Goal: Information Seeking & Learning: Learn about a topic

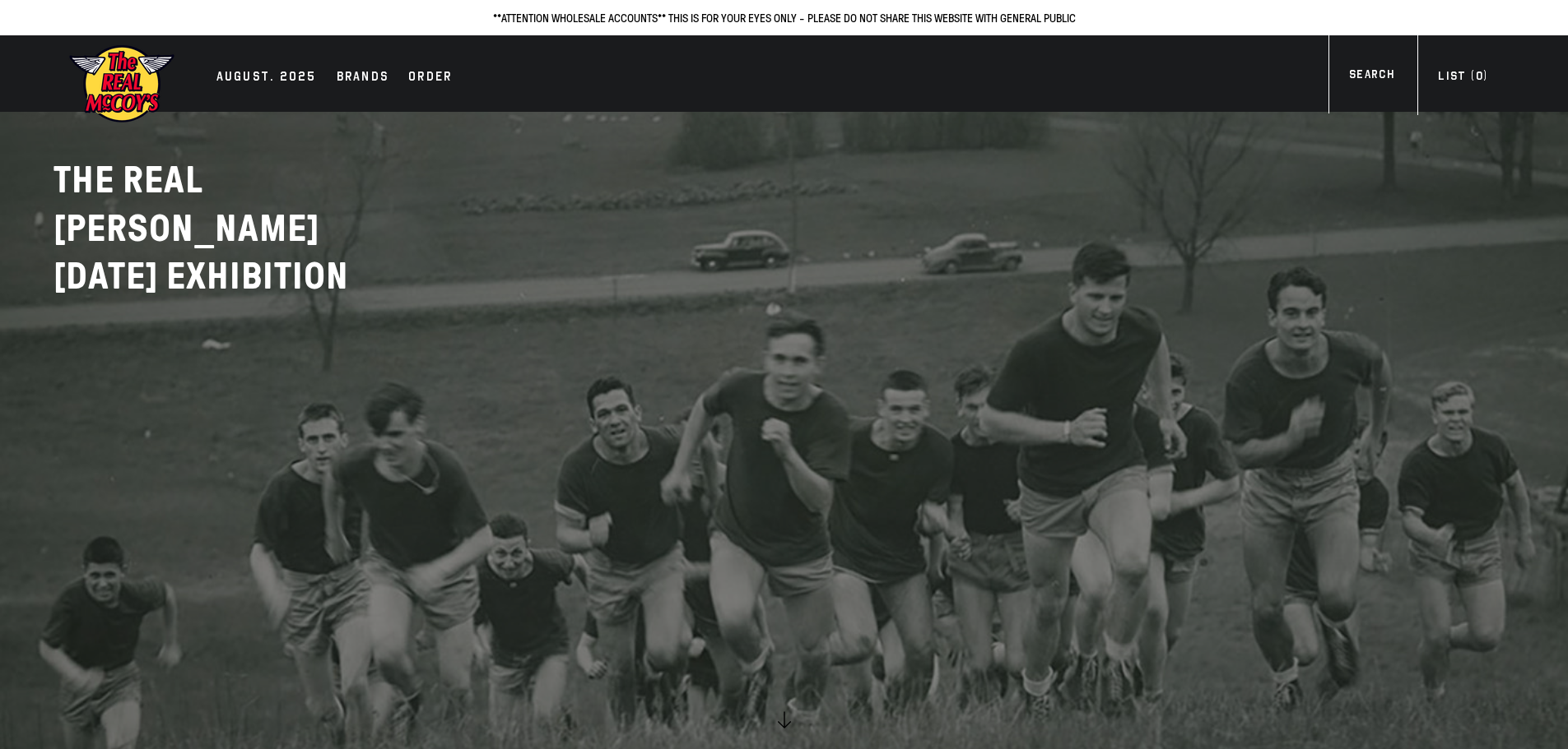
drag, startPoint x: 260, startPoint y: 75, endPoint x: 295, endPoint y: 126, distance: 61.9
click at [260, 75] on div "AUGUST. 2025" at bounding box center [266, 77] width 100 height 23
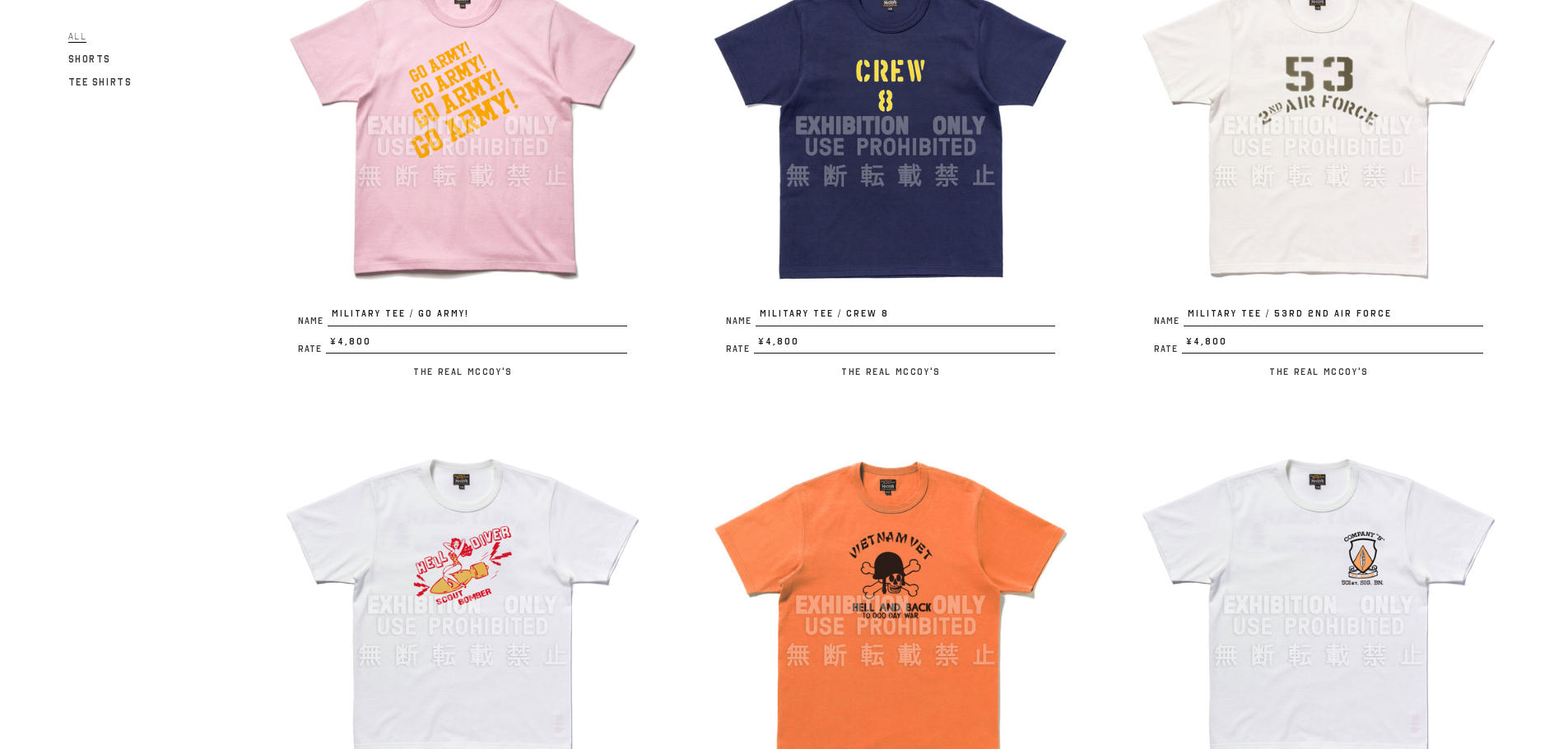
scroll to position [1563, 0]
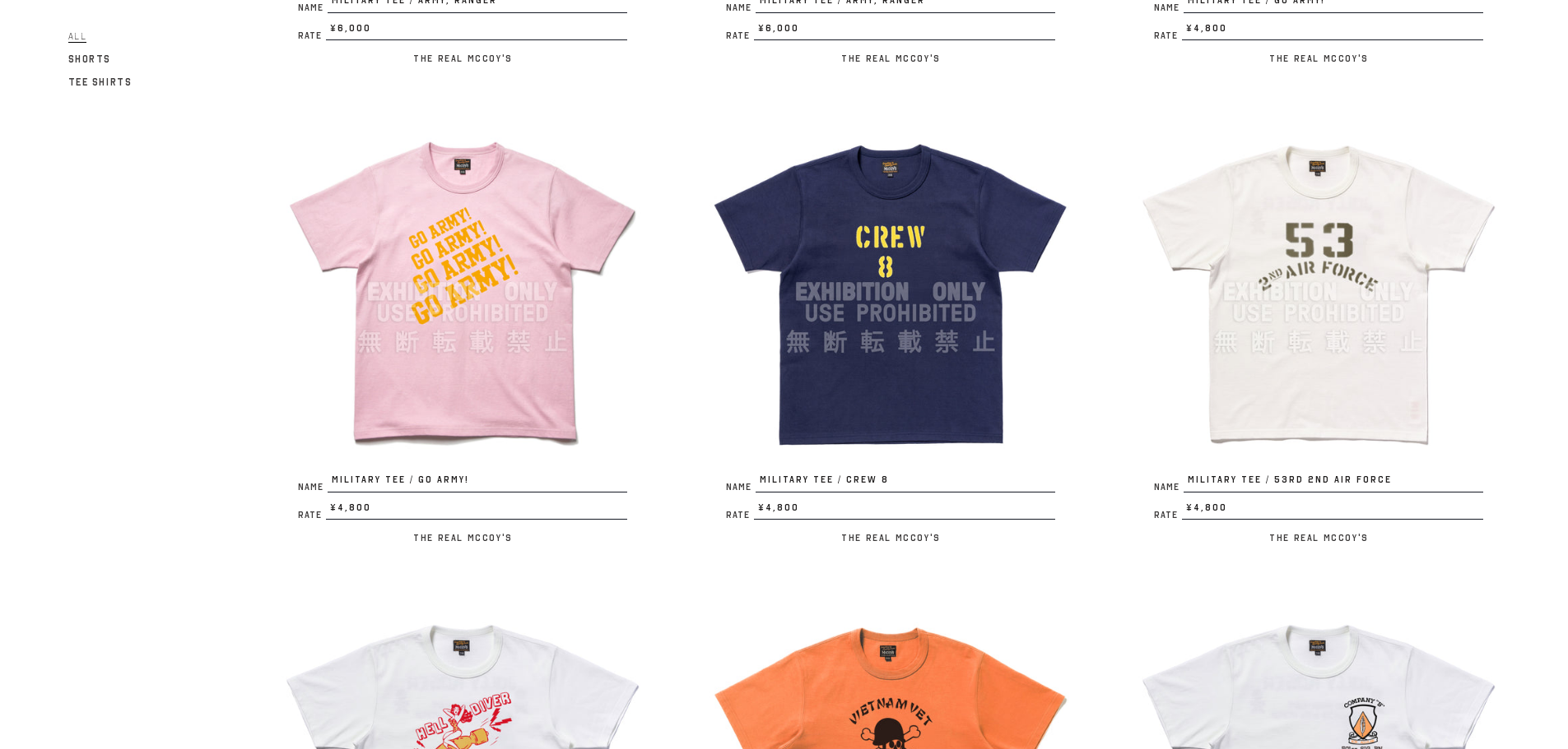
click at [955, 307] on img at bounding box center [891, 292] width 362 height 362
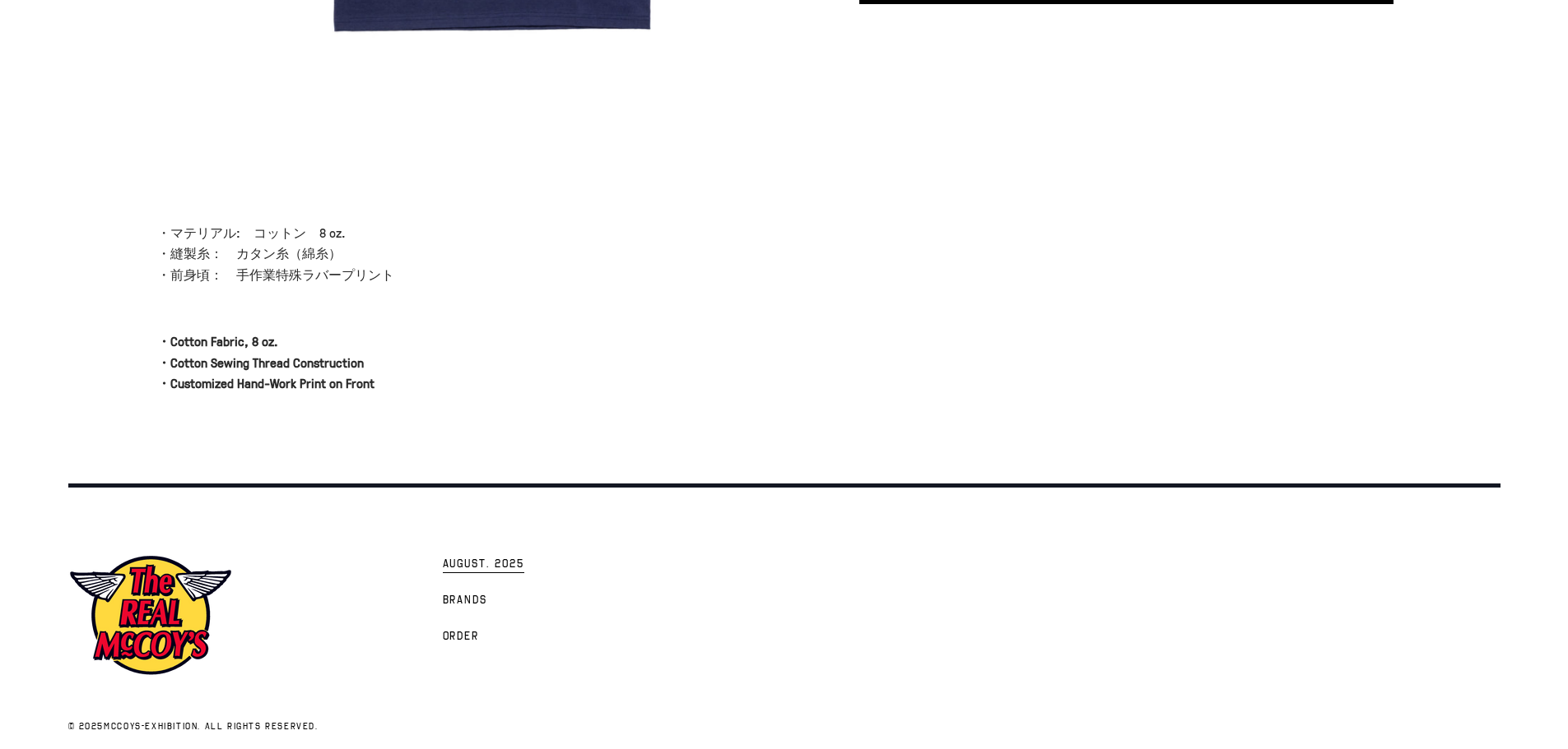
scroll to position [534, 0]
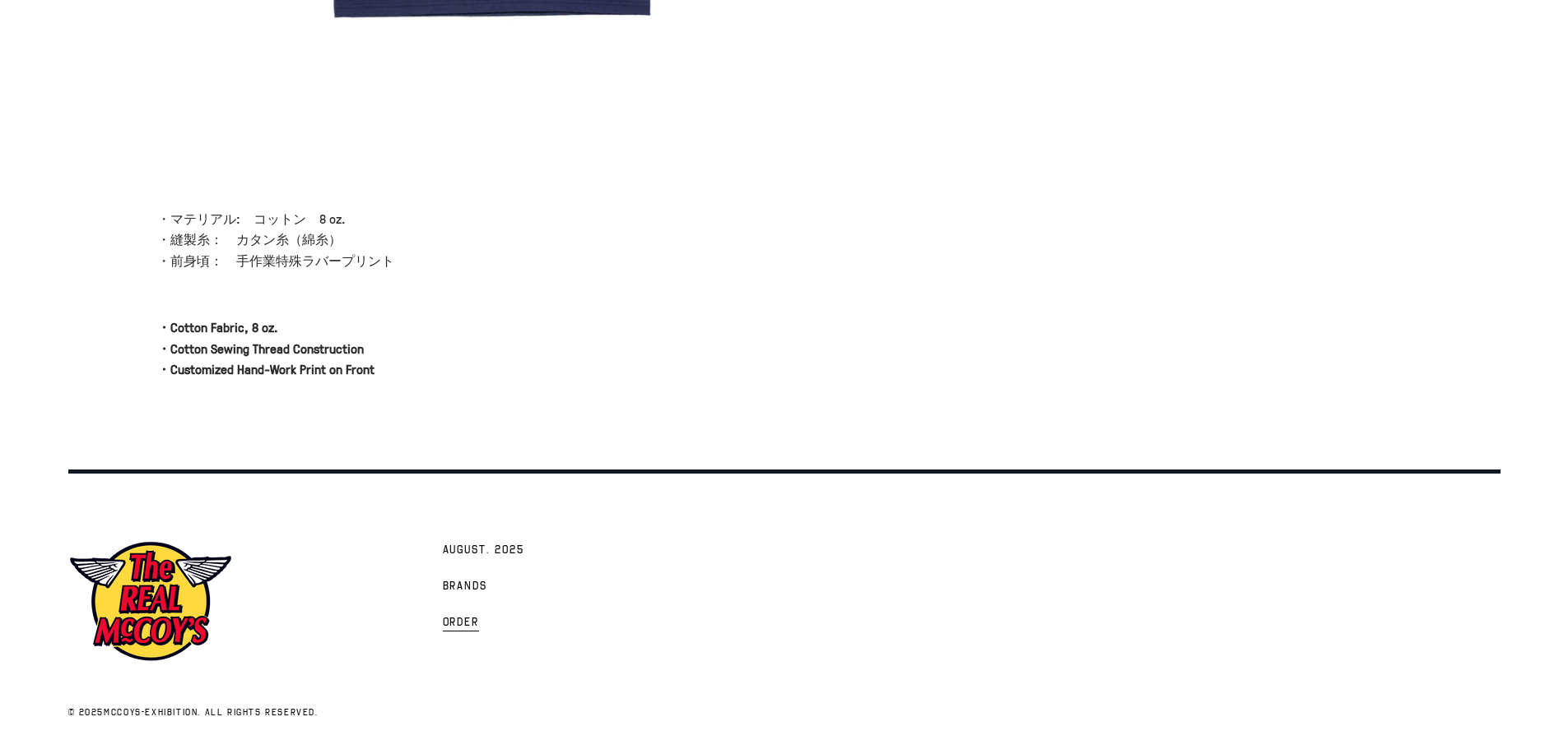
click at [469, 626] on span "Order" at bounding box center [460, 623] width 37 height 17
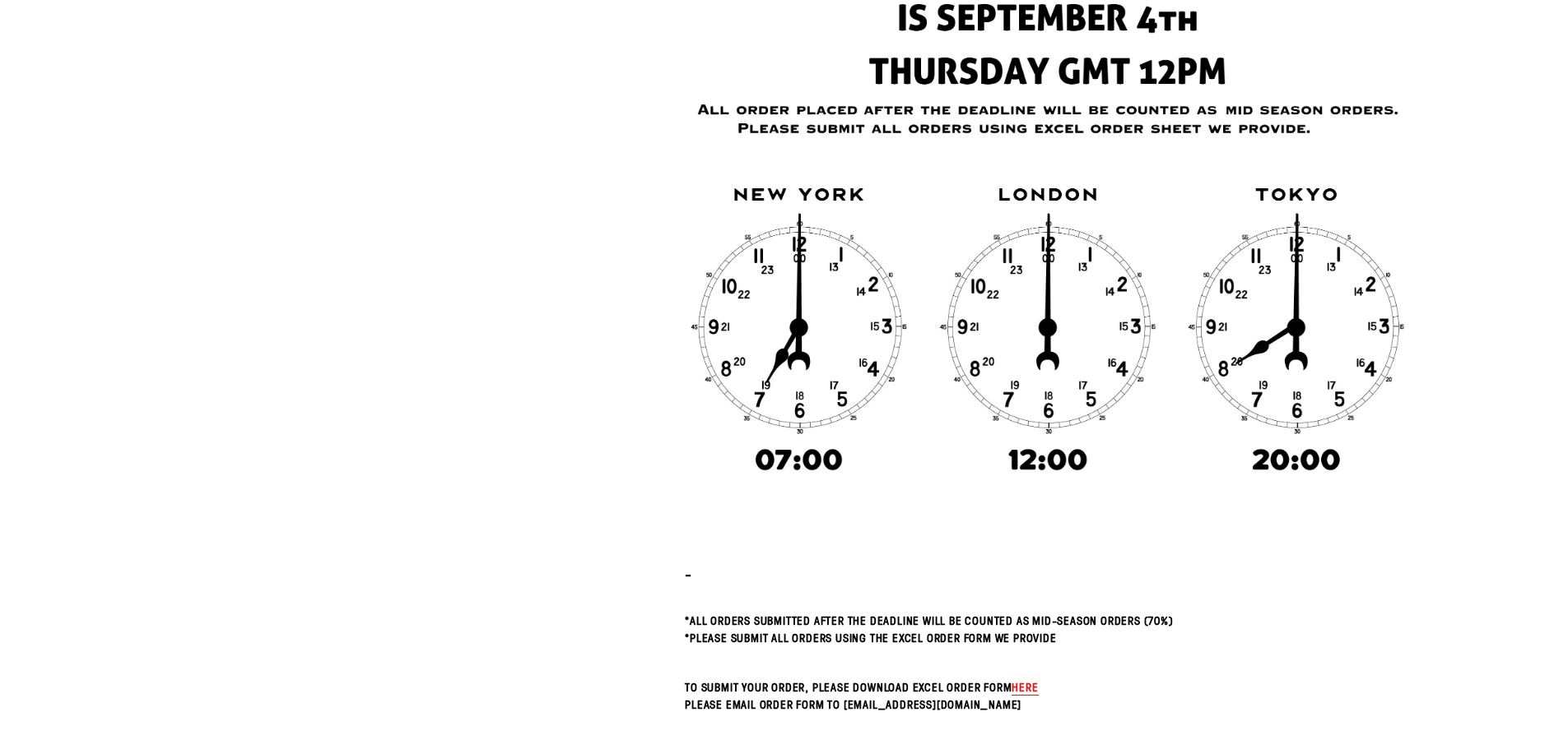
scroll to position [494, 0]
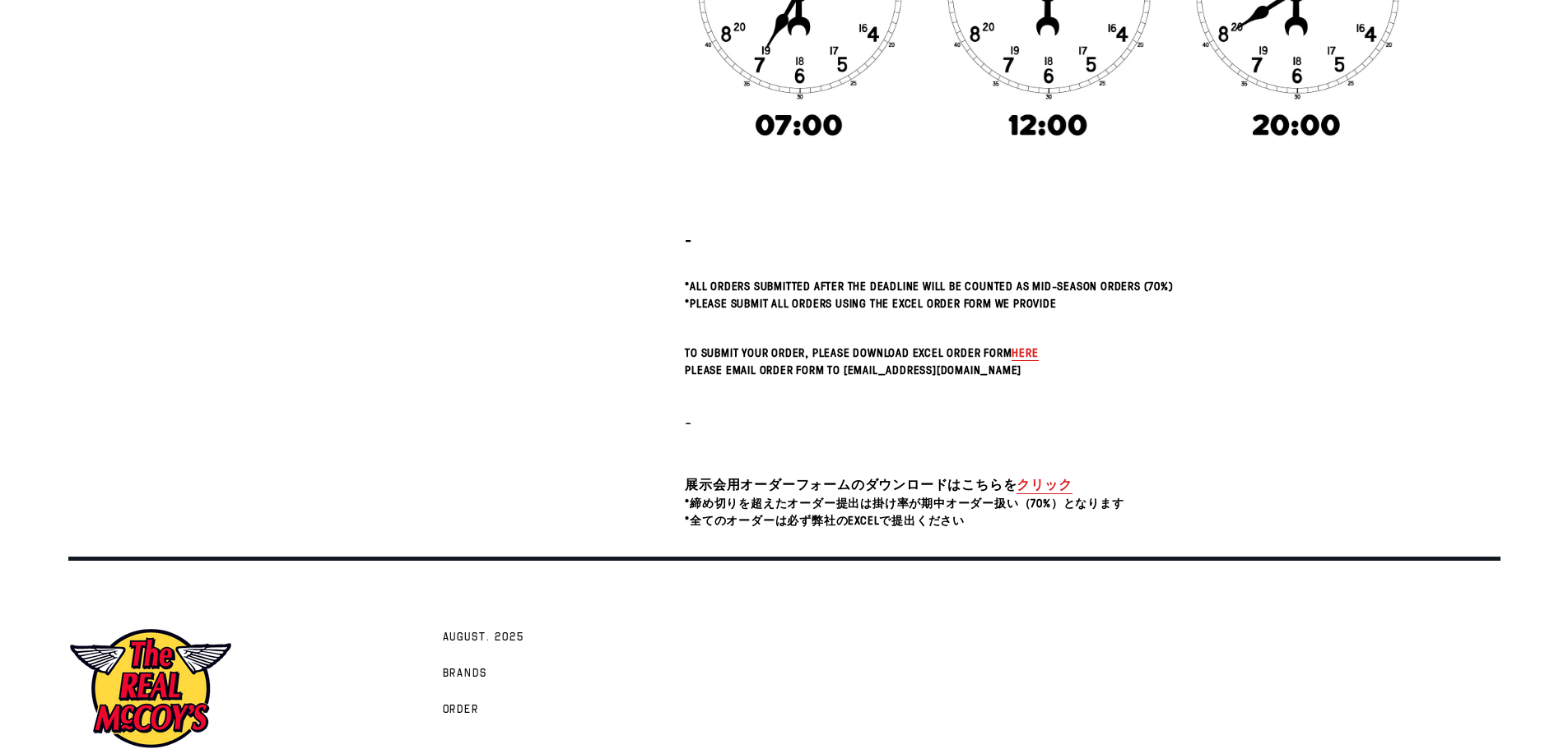
click at [1020, 352] on span "here" at bounding box center [1025, 352] width 27 height 16
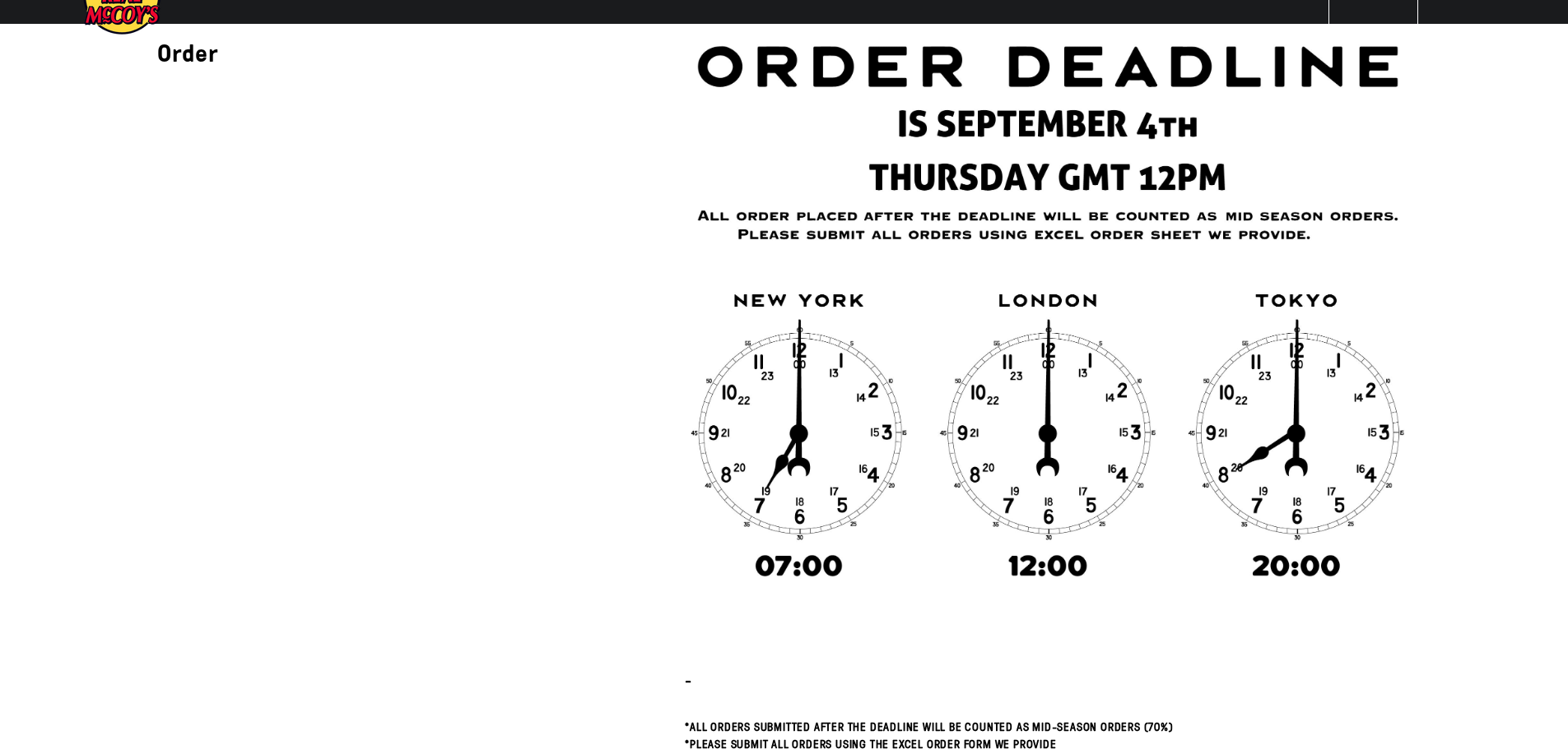
scroll to position [0, 0]
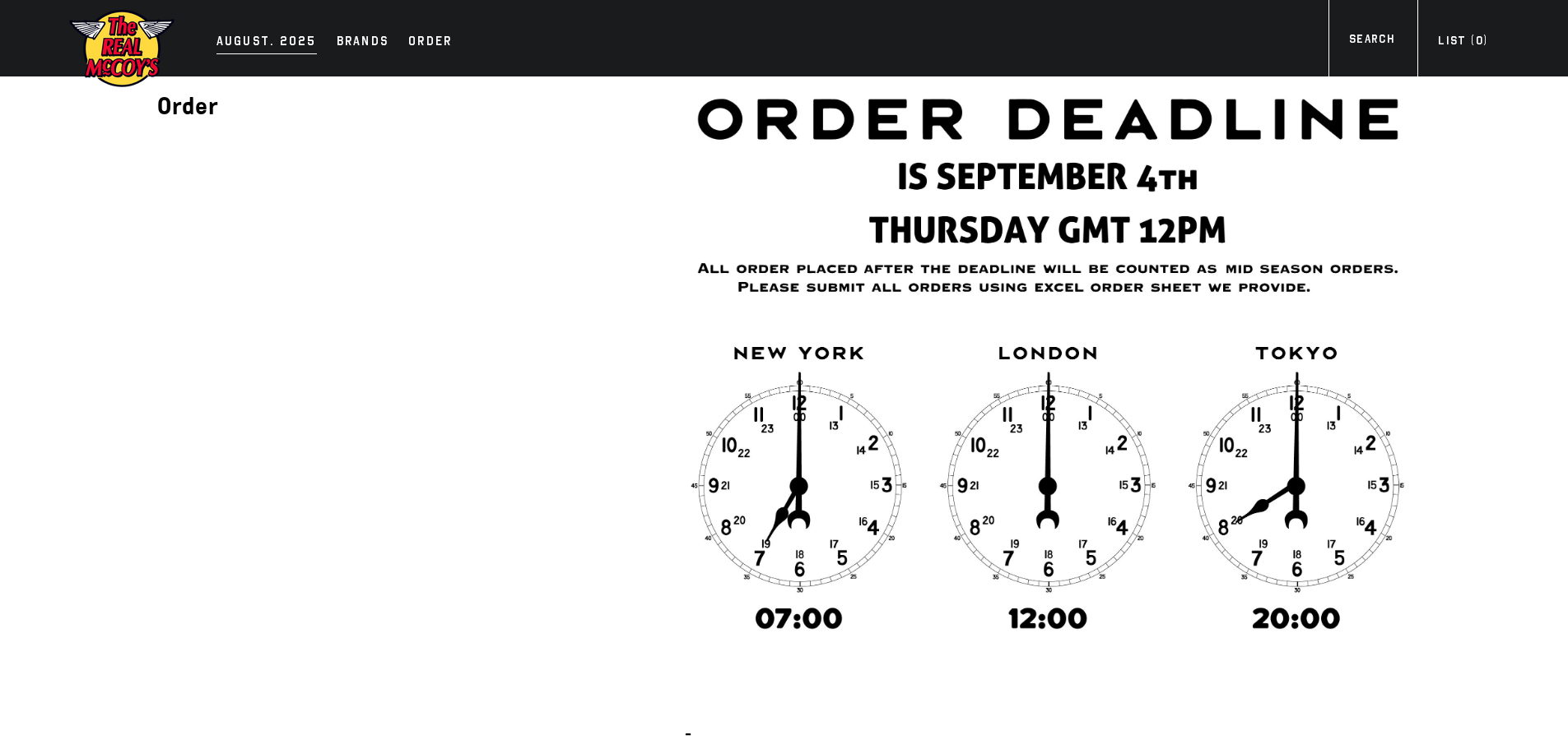
click at [291, 38] on div "AUGUST. 2025" at bounding box center [266, 43] width 100 height 23
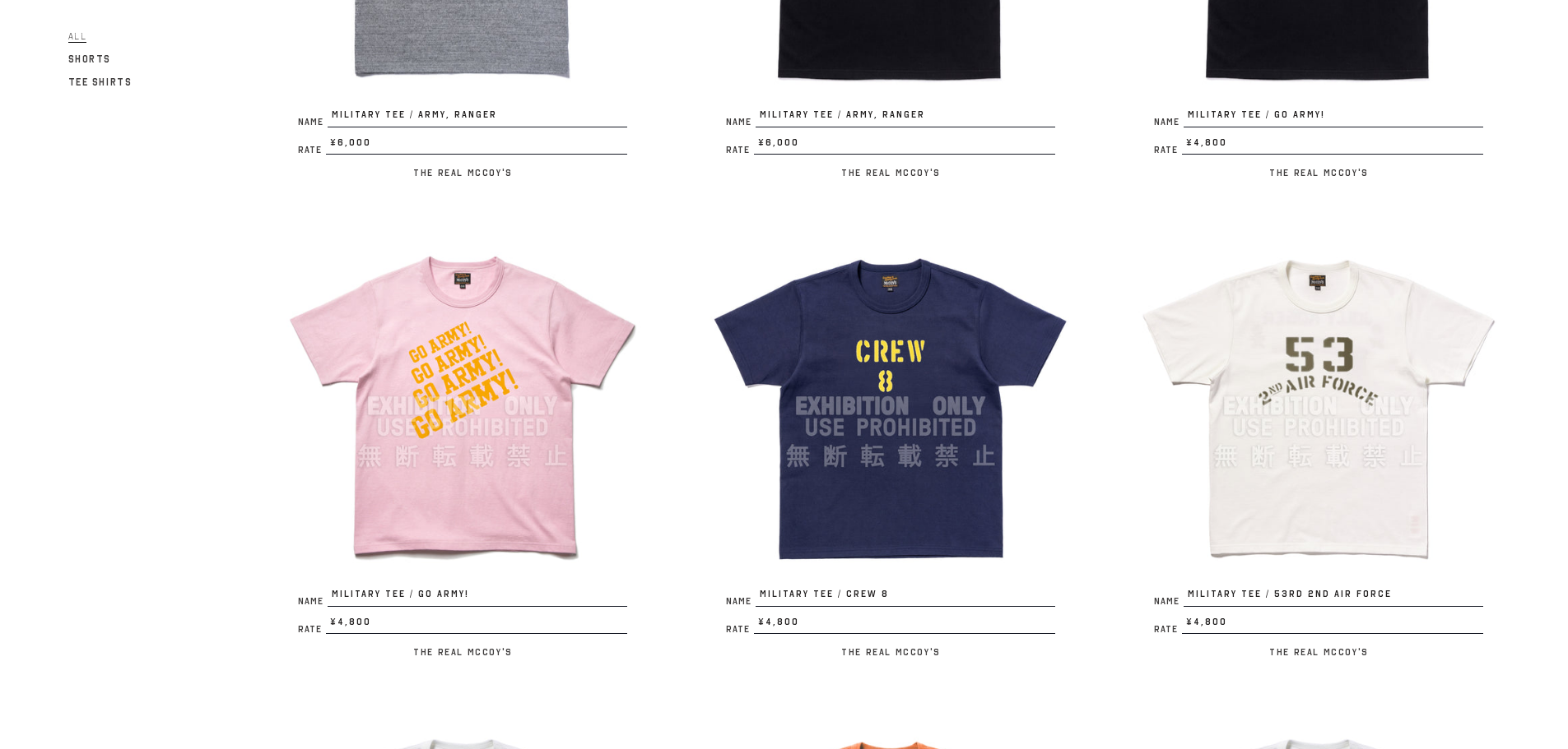
scroll to position [1480, 0]
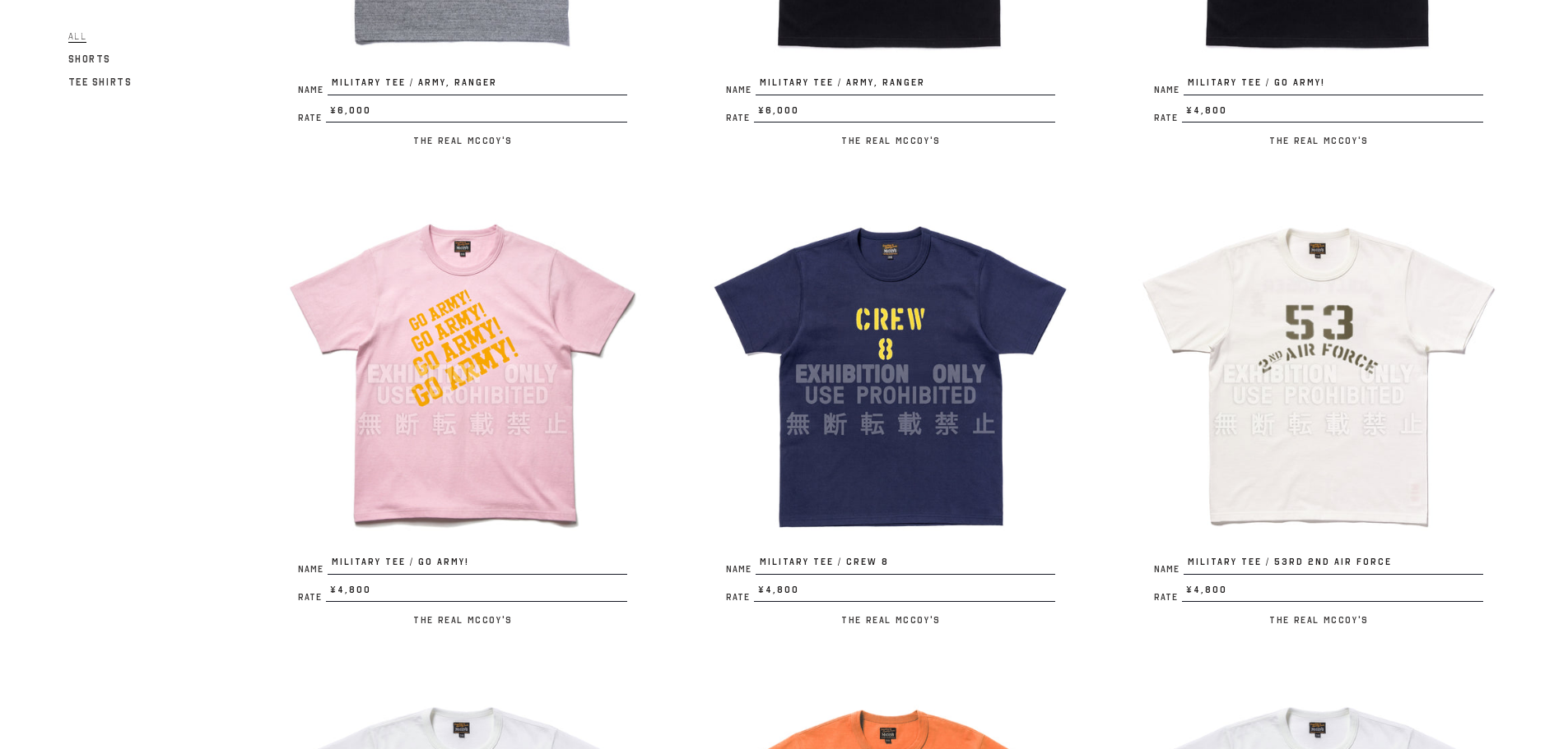
click at [876, 378] on img at bounding box center [891, 374] width 362 height 362
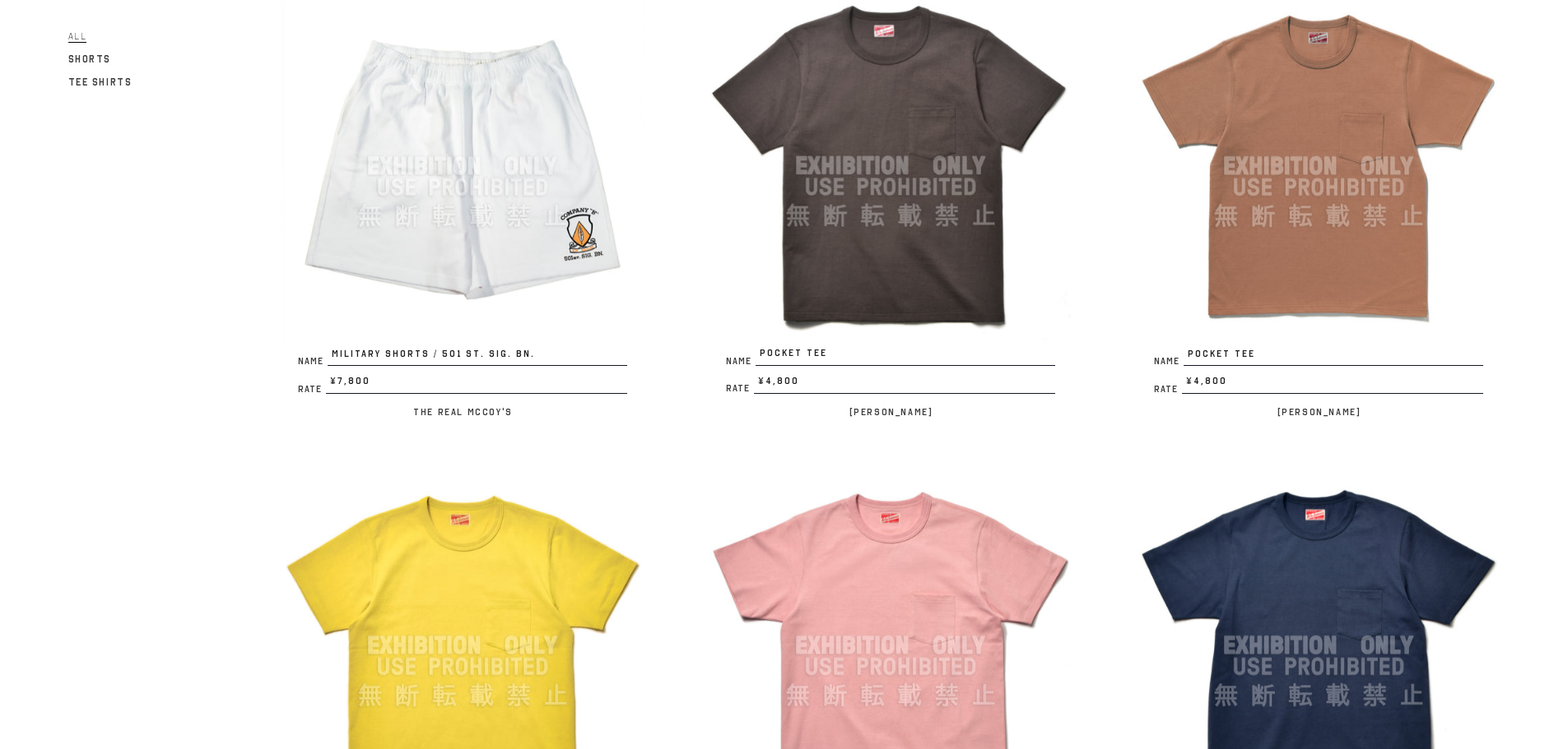
scroll to position [2961, 0]
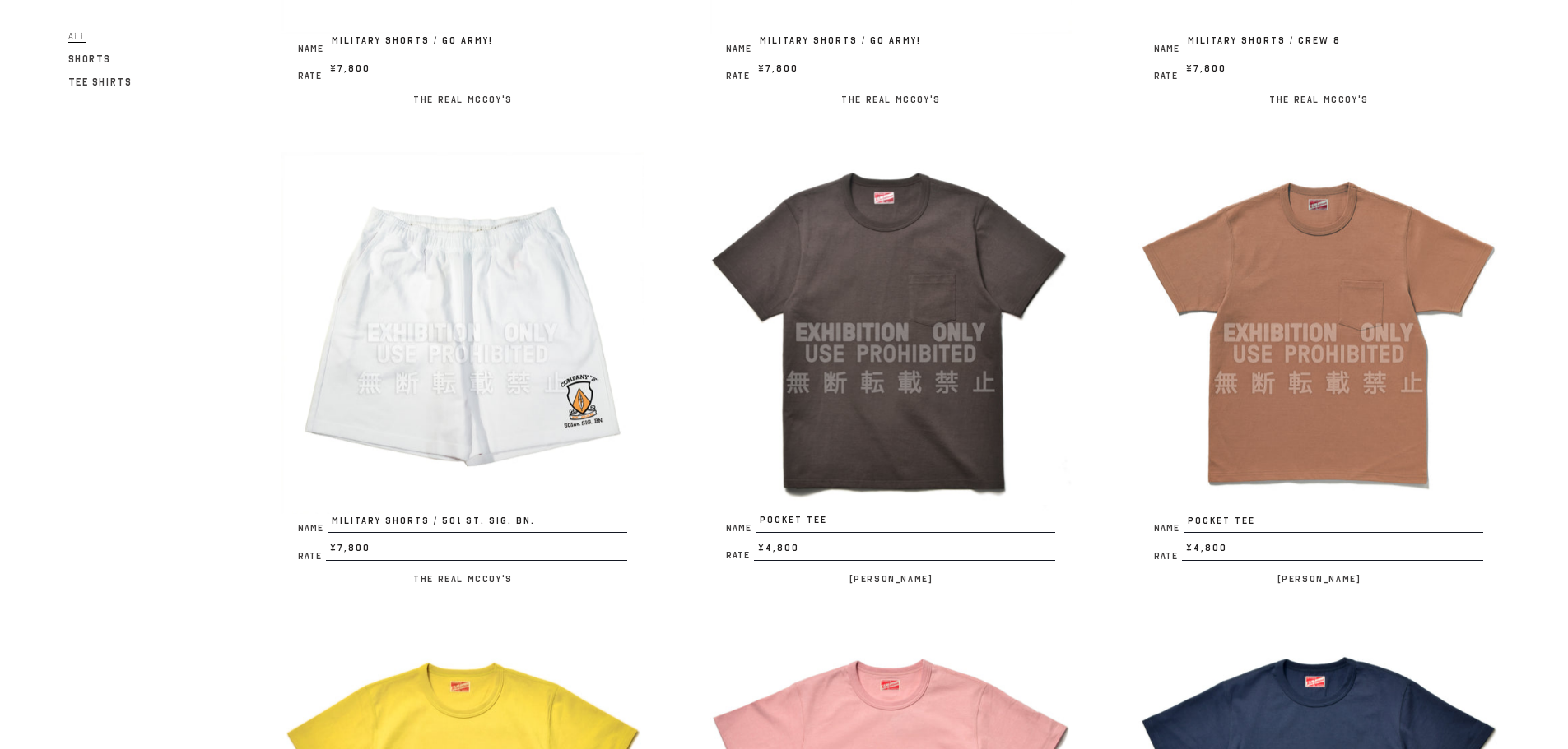
click at [868, 262] on img at bounding box center [891, 333] width 362 height 362
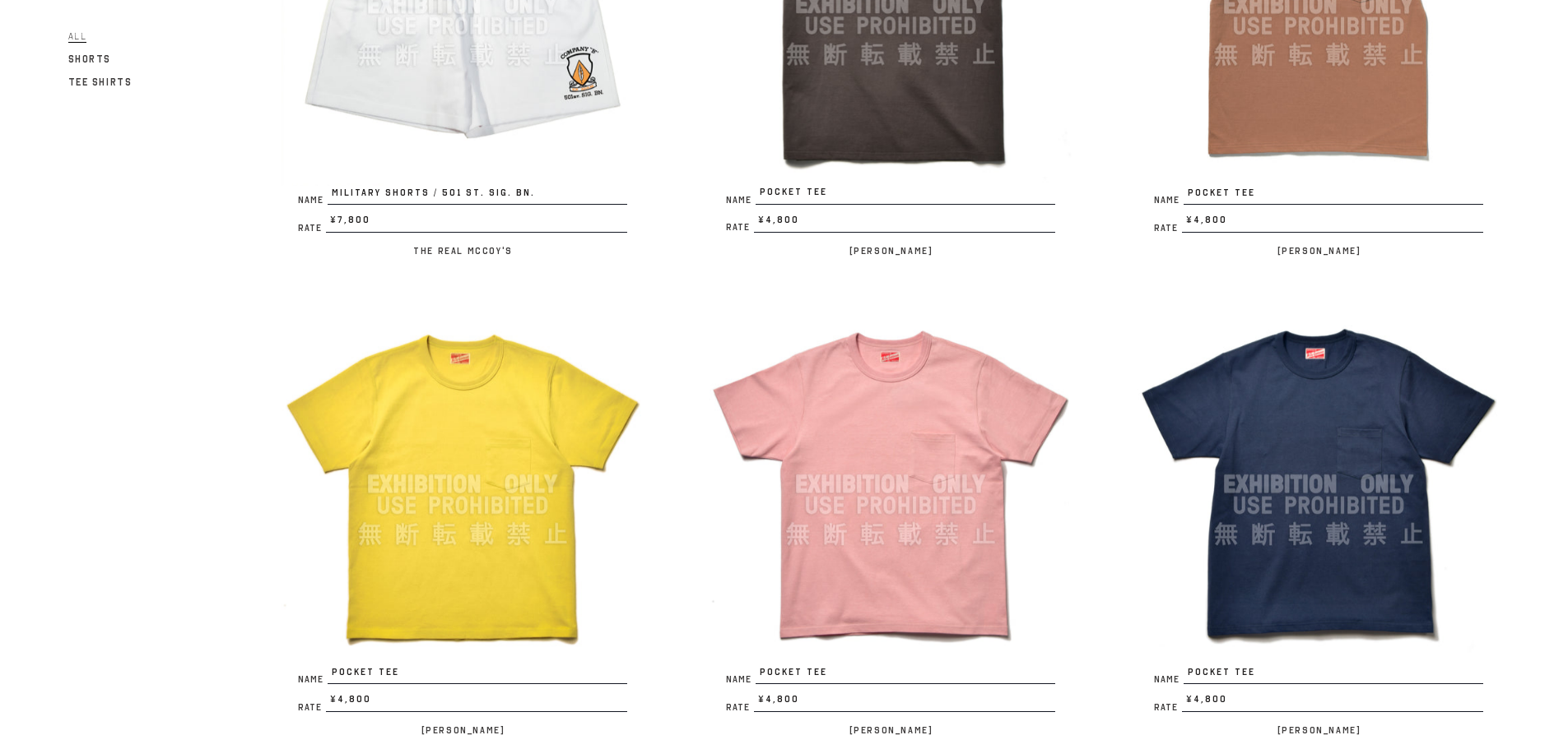
scroll to position [3291, 0]
click at [500, 548] on img at bounding box center [462, 484] width 362 height 362
click at [856, 406] on img at bounding box center [891, 484] width 362 height 362
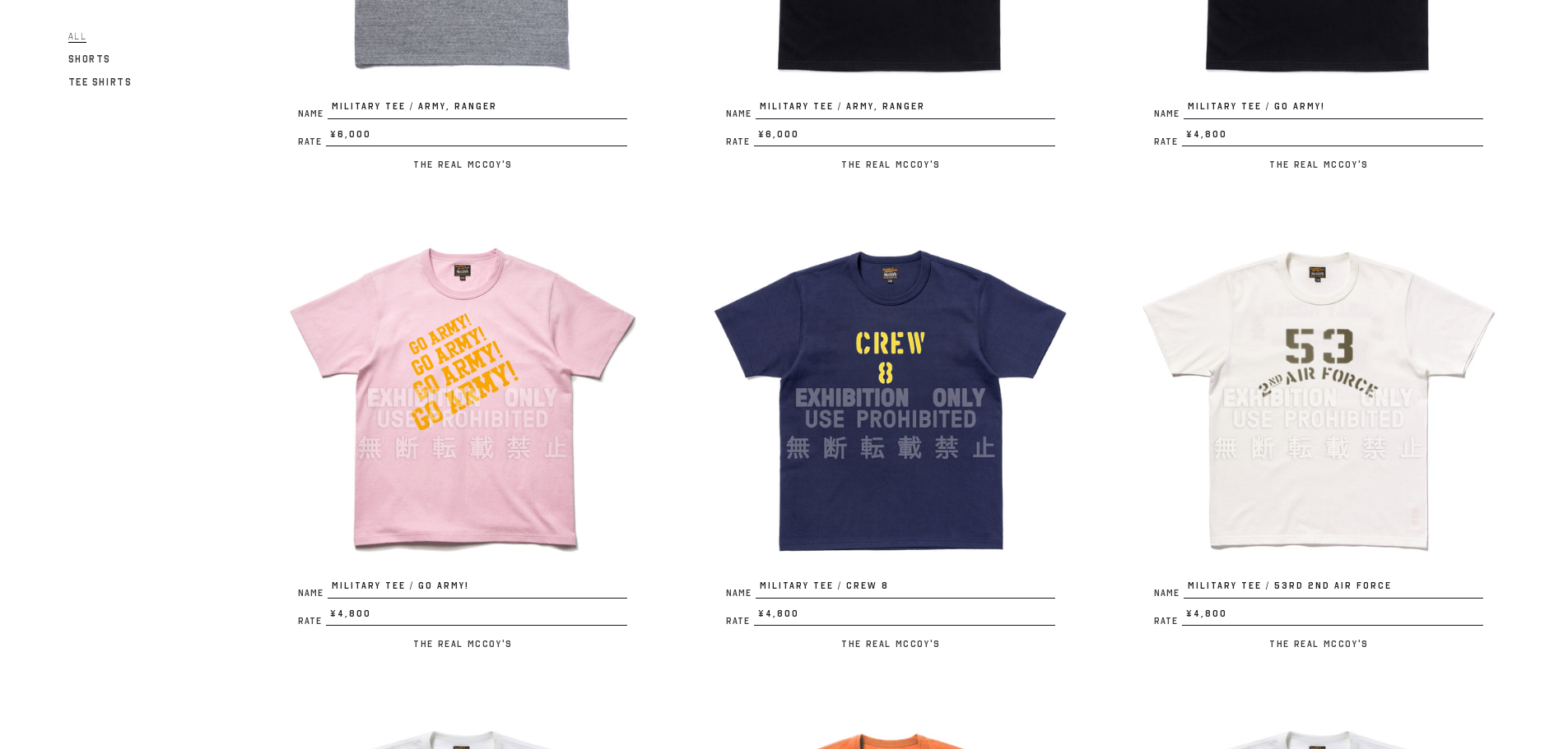
scroll to position [1316, 0]
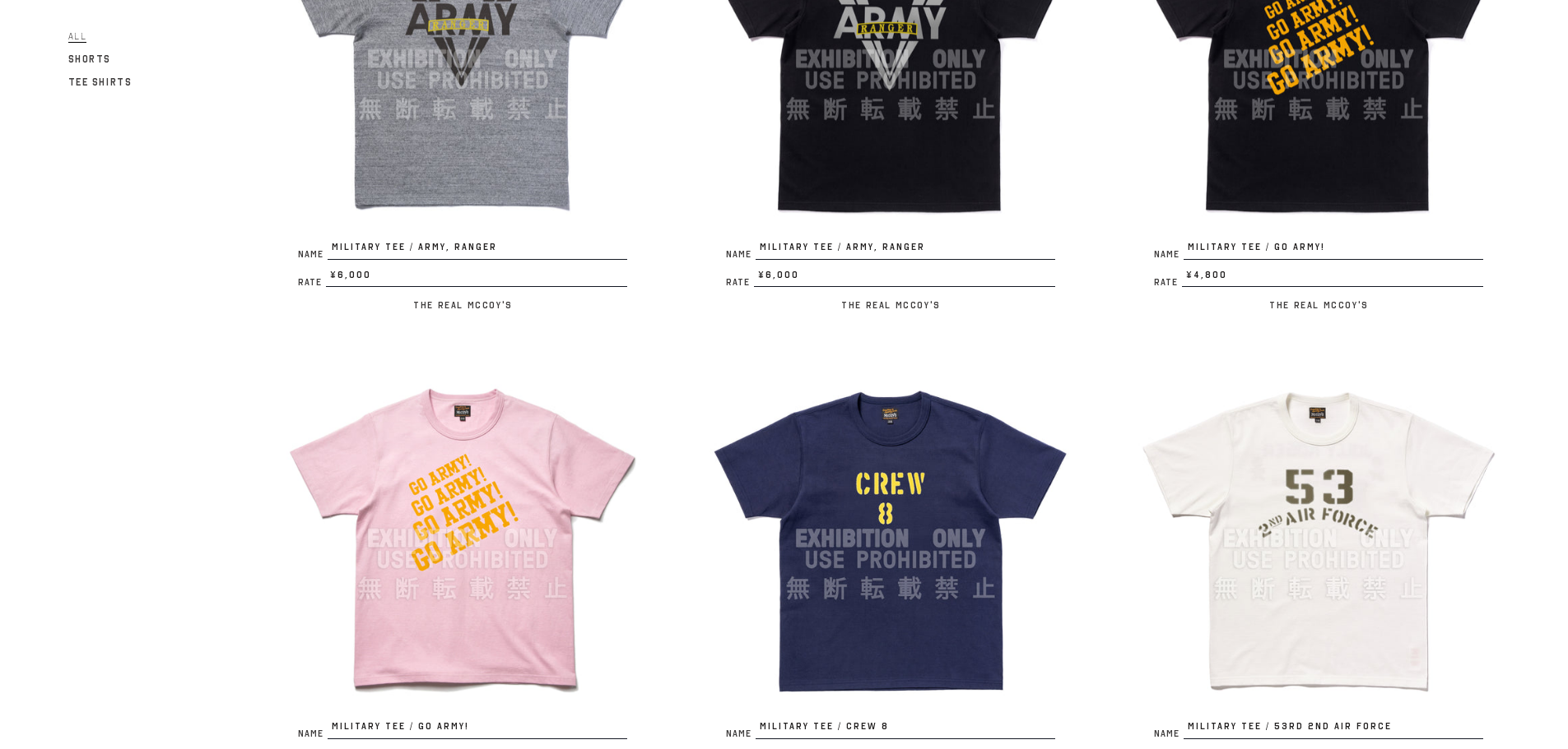
click at [921, 481] on img at bounding box center [891, 539] width 362 height 362
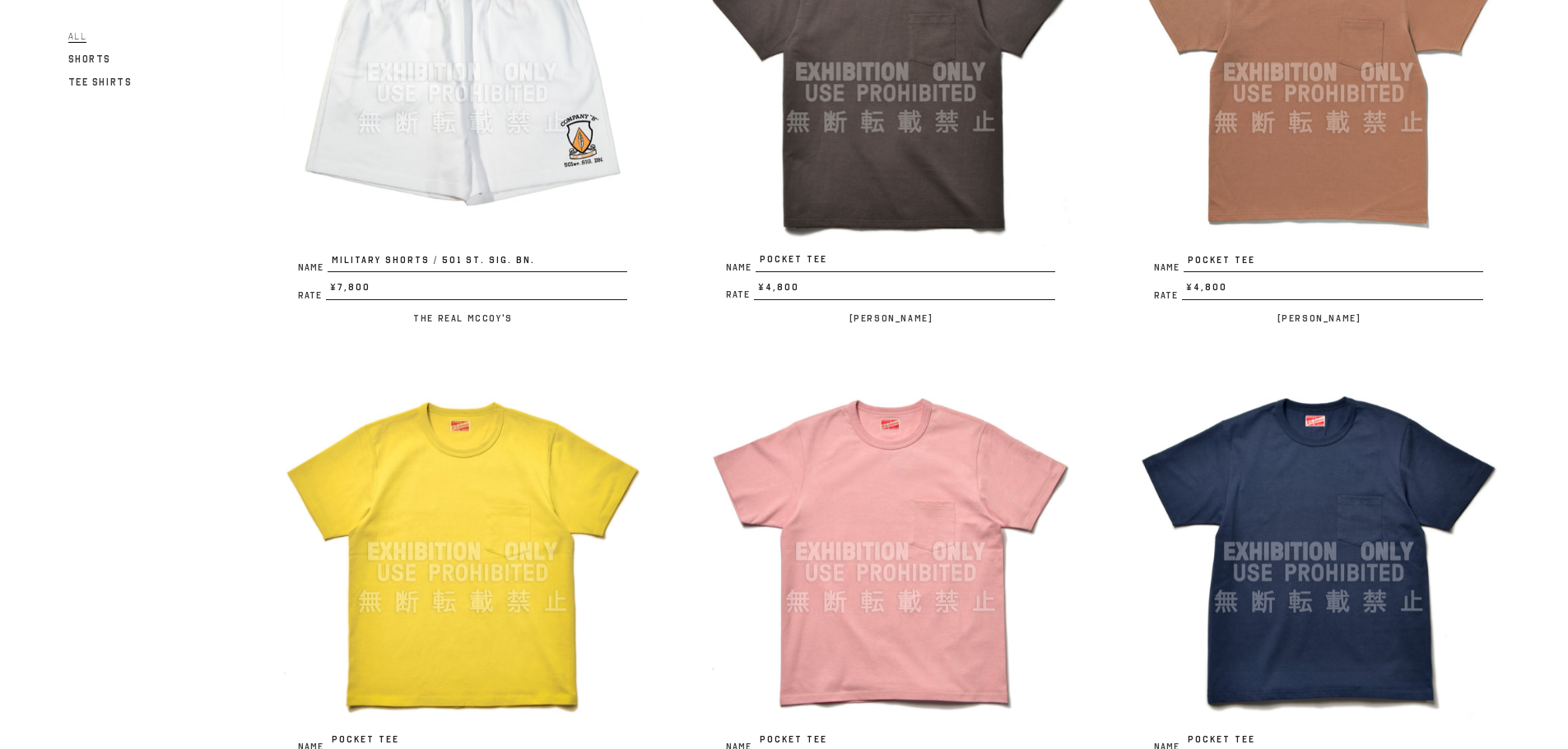
scroll to position [3619, 0]
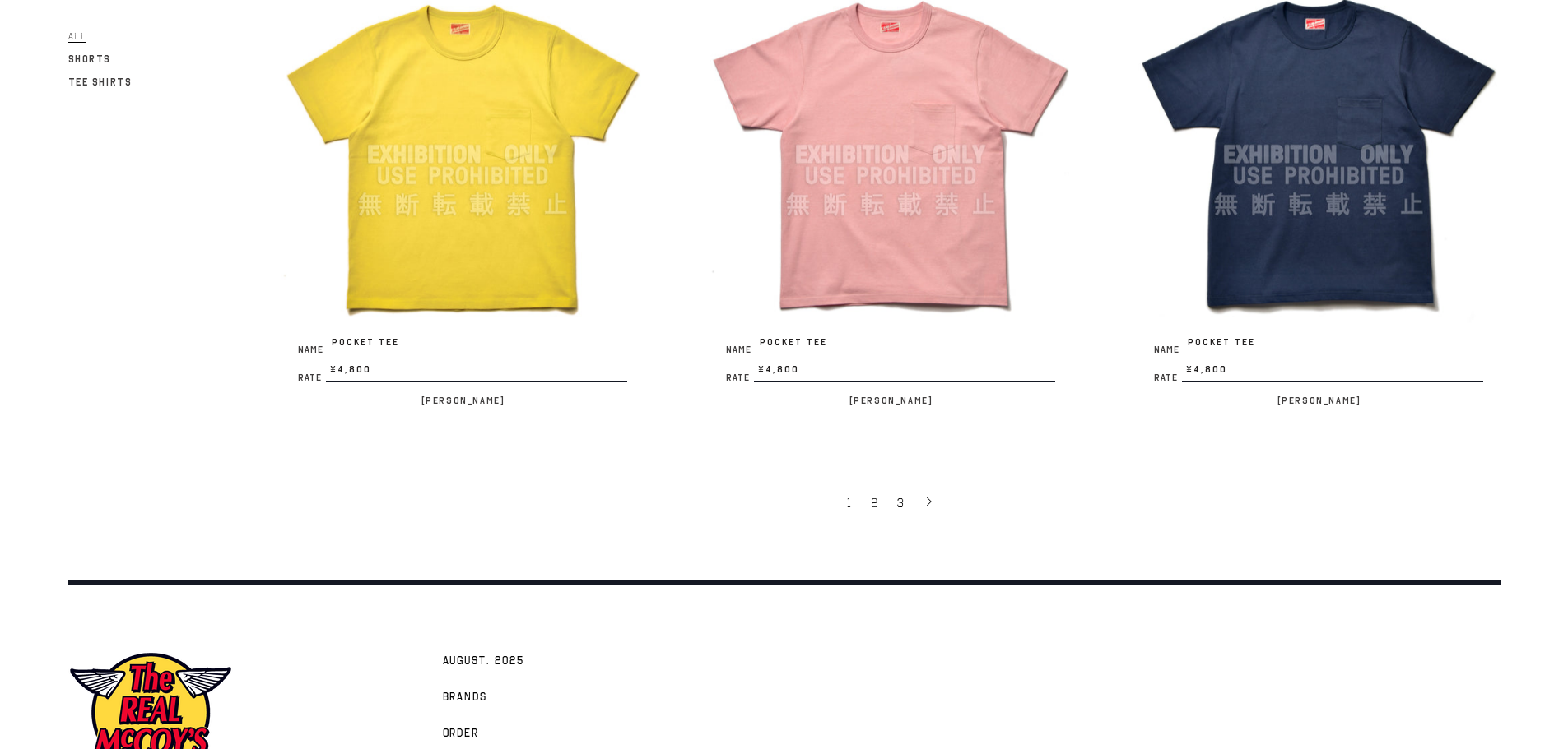
click at [870, 501] on link "2" at bounding box center [875, 503] width 27 height 35
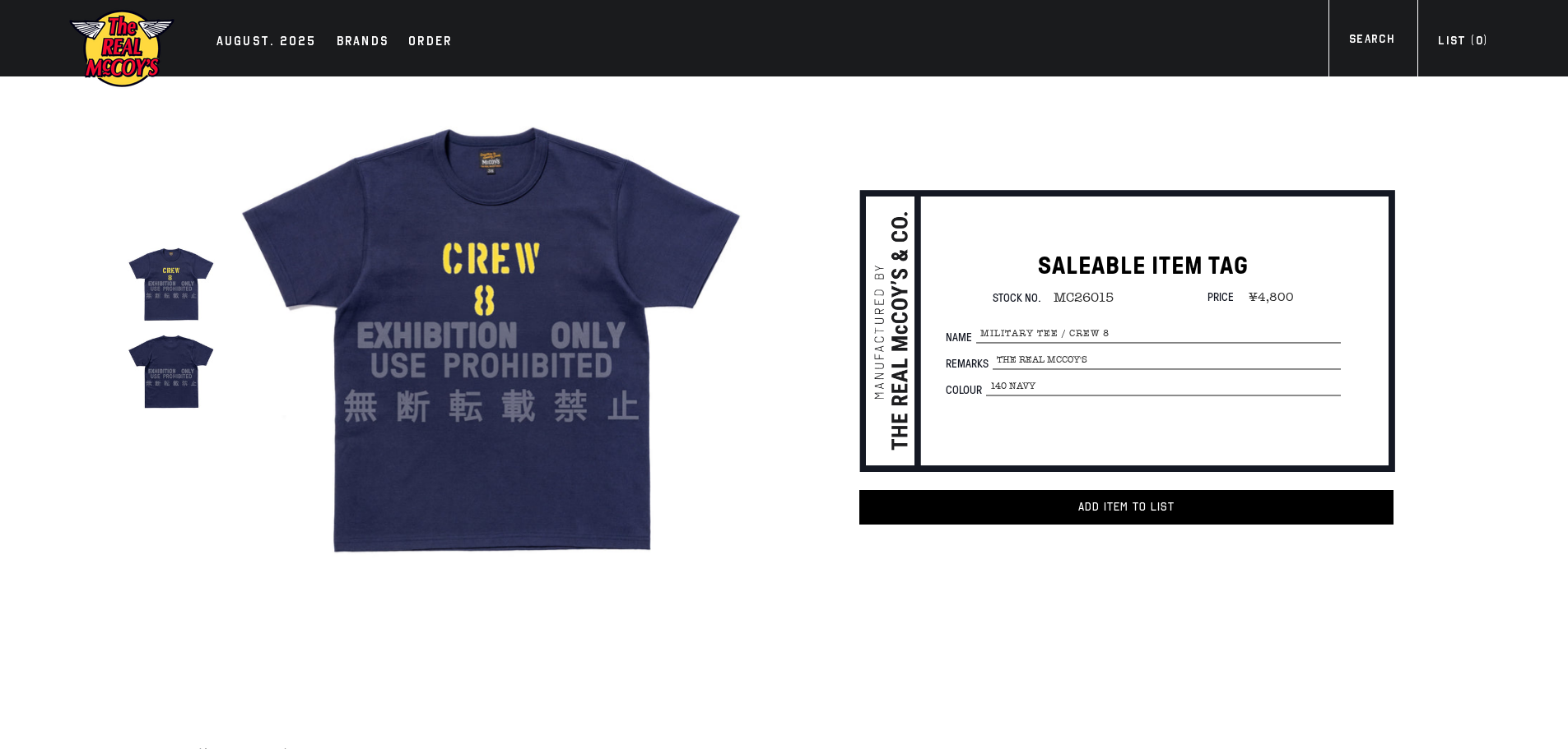
click at [1095, 295] on span "MC26015" at bounding box center [1077, 297] width 72 height 15
click at [1109, 298] on span "MC26015" at bounding box center [1077, 297] width 72 height 15
drag, startPoint x: 1114, startPoint y: 300, endPoint x: 1053, endPoint y: 298, distance: 61.0
click at [1053, 298] on span "MC26015" at bounding box center [1077, 297] width 72 height 15
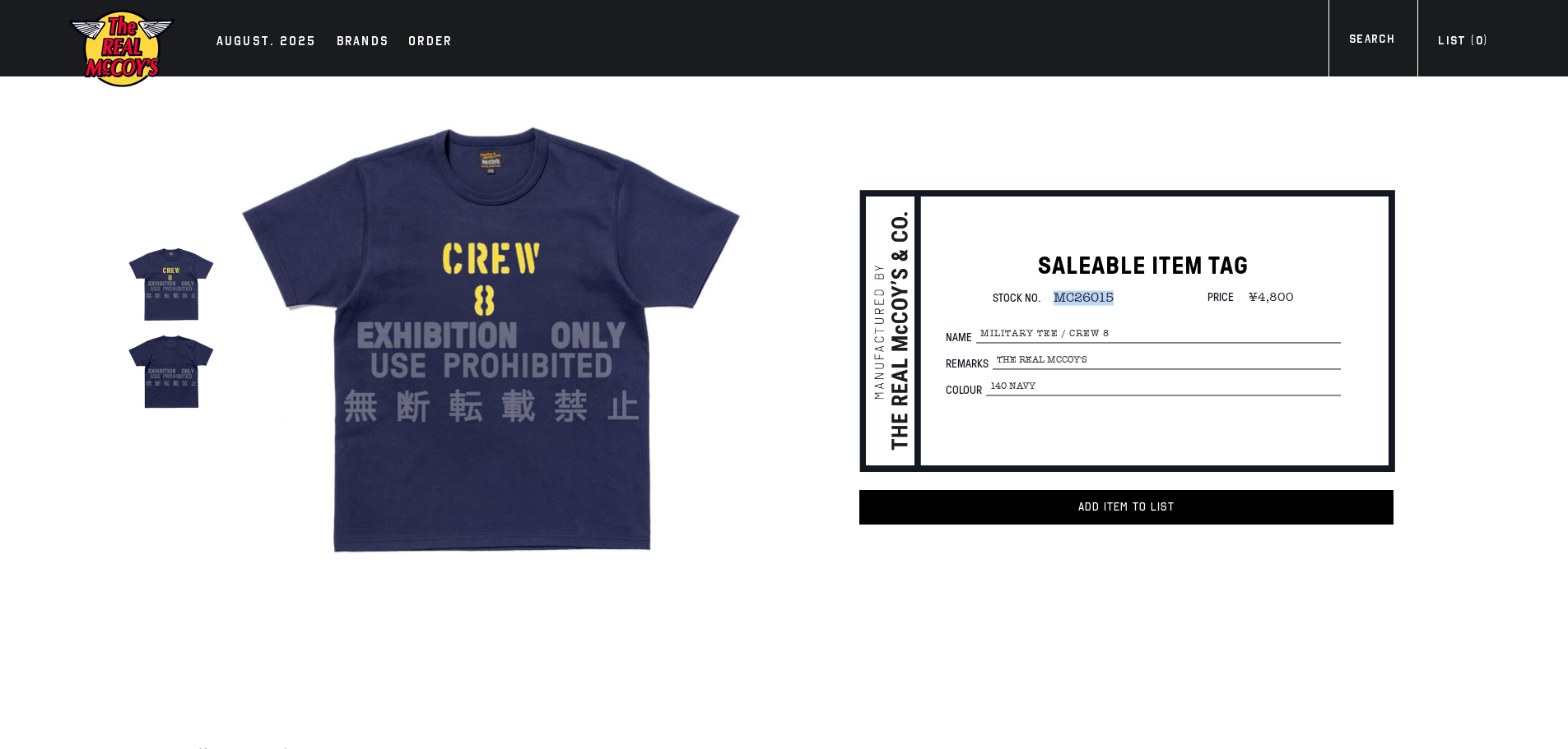
copy span "MC26015"
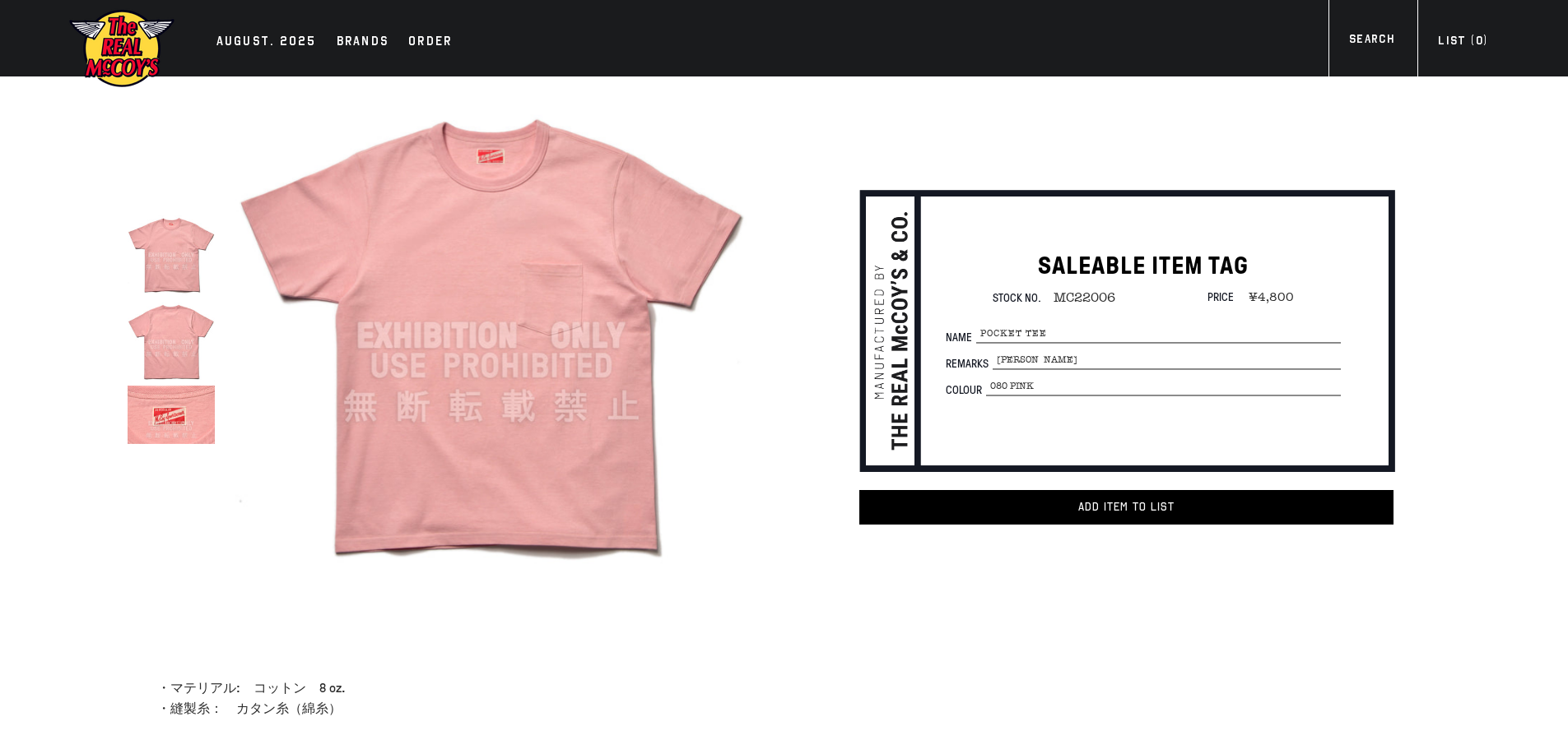
click at [1093, 299] on span "MC22006" at bounding box center [1078, 297] width 74 height 15
copy span "MC22006"
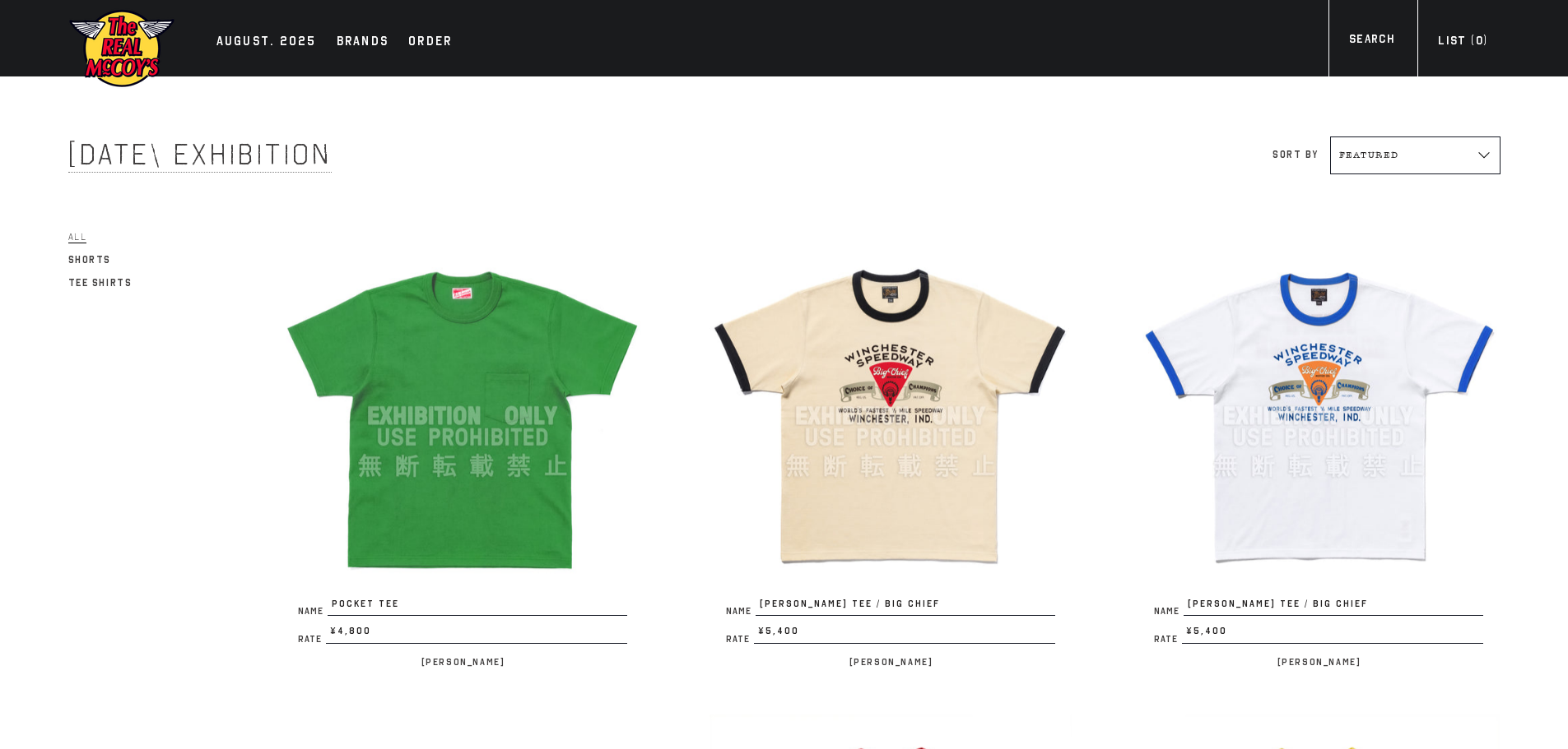
click at [916, 418] on img at bounding box center [891, 417] width 362 height 362
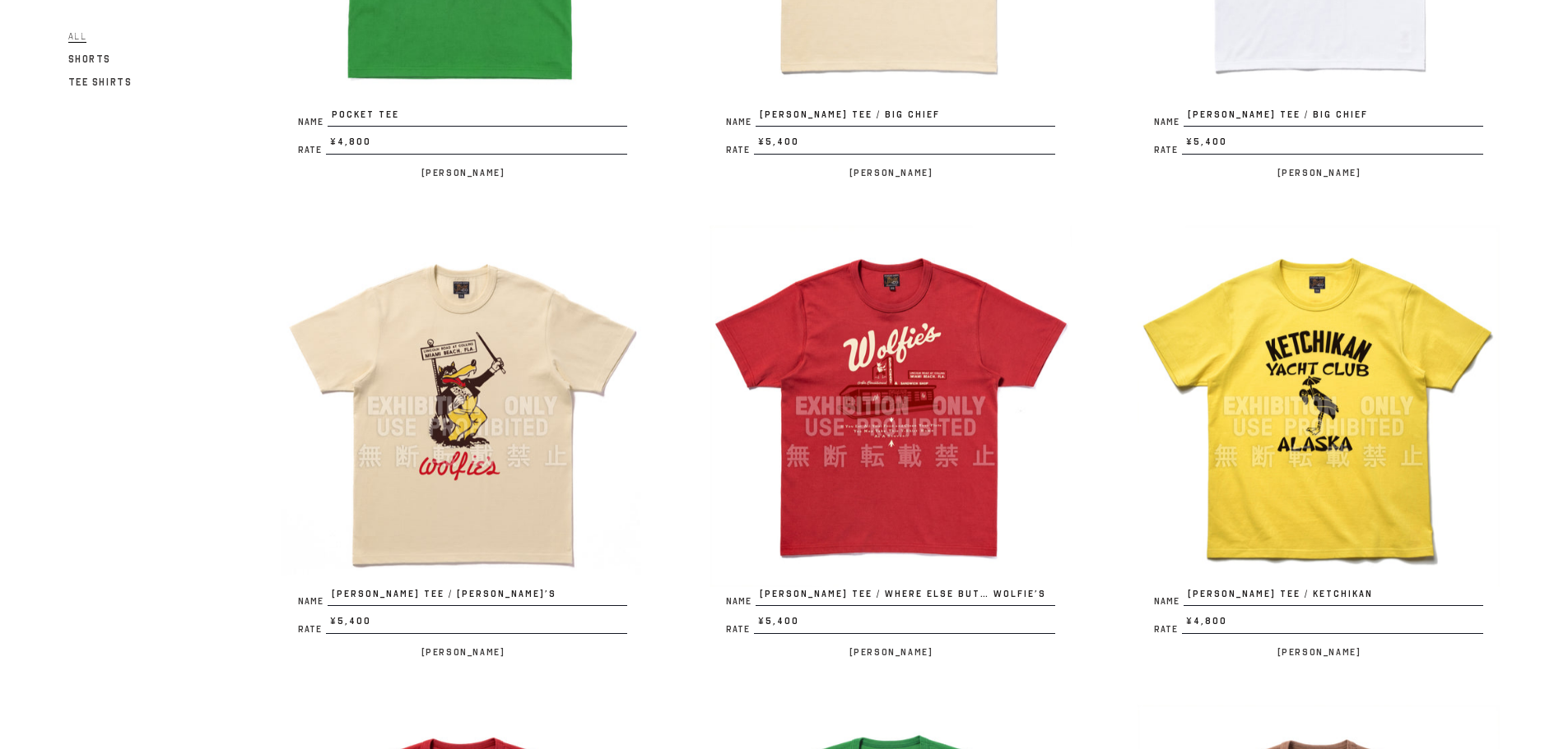
scroll to position [494, 0]
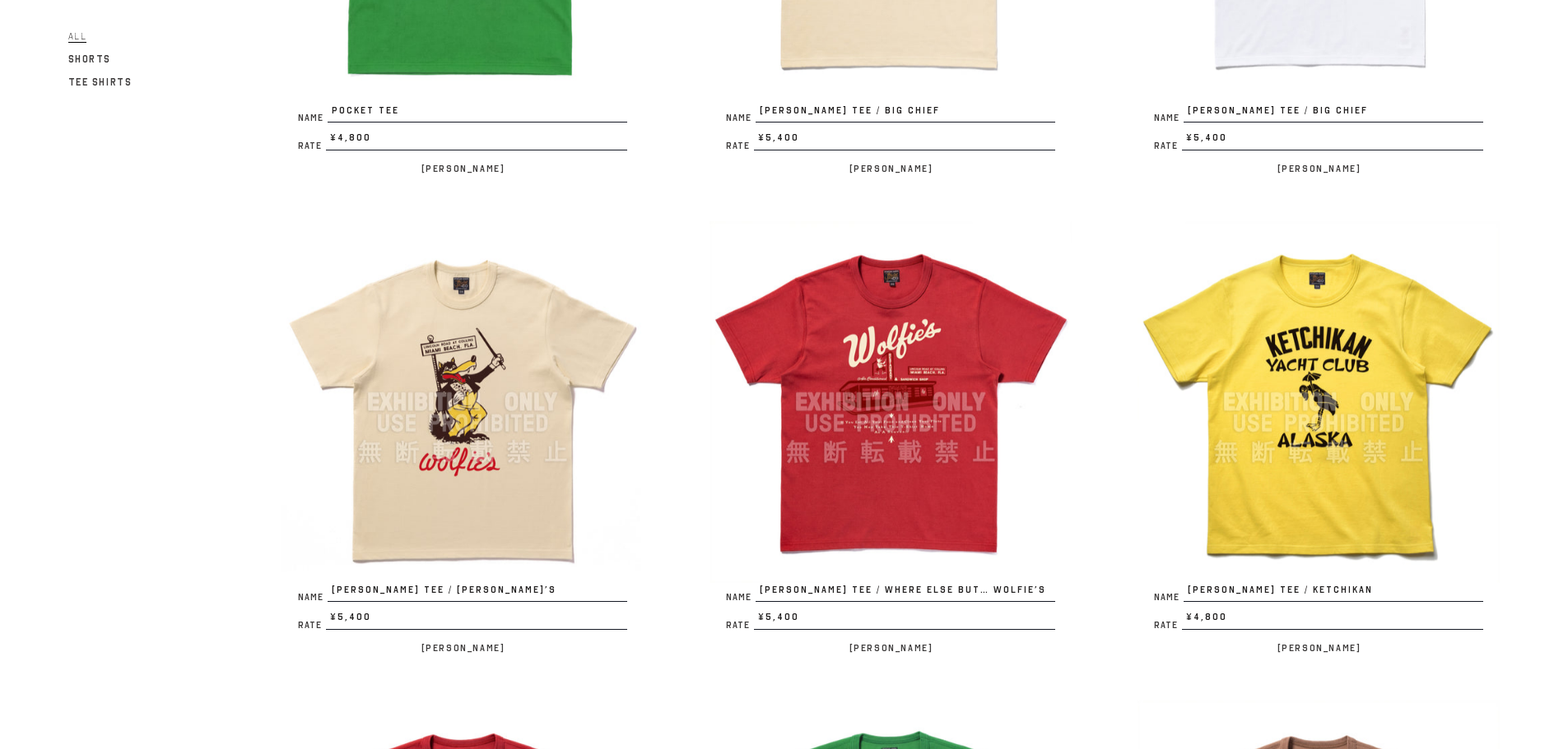
click at [916, 456] on img at bounding box center [891, 403] width 362 height 362
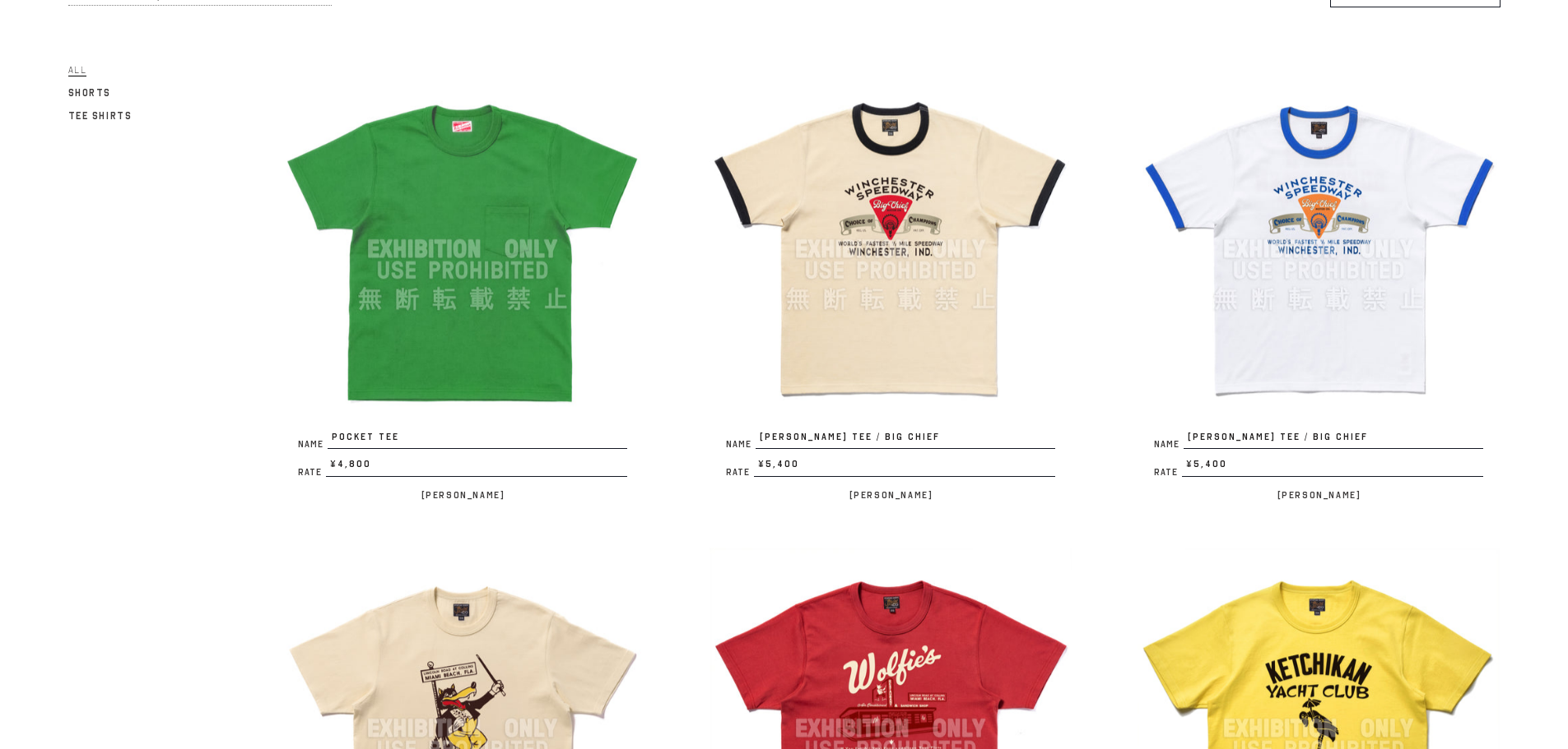
scroll to position [164, 0]
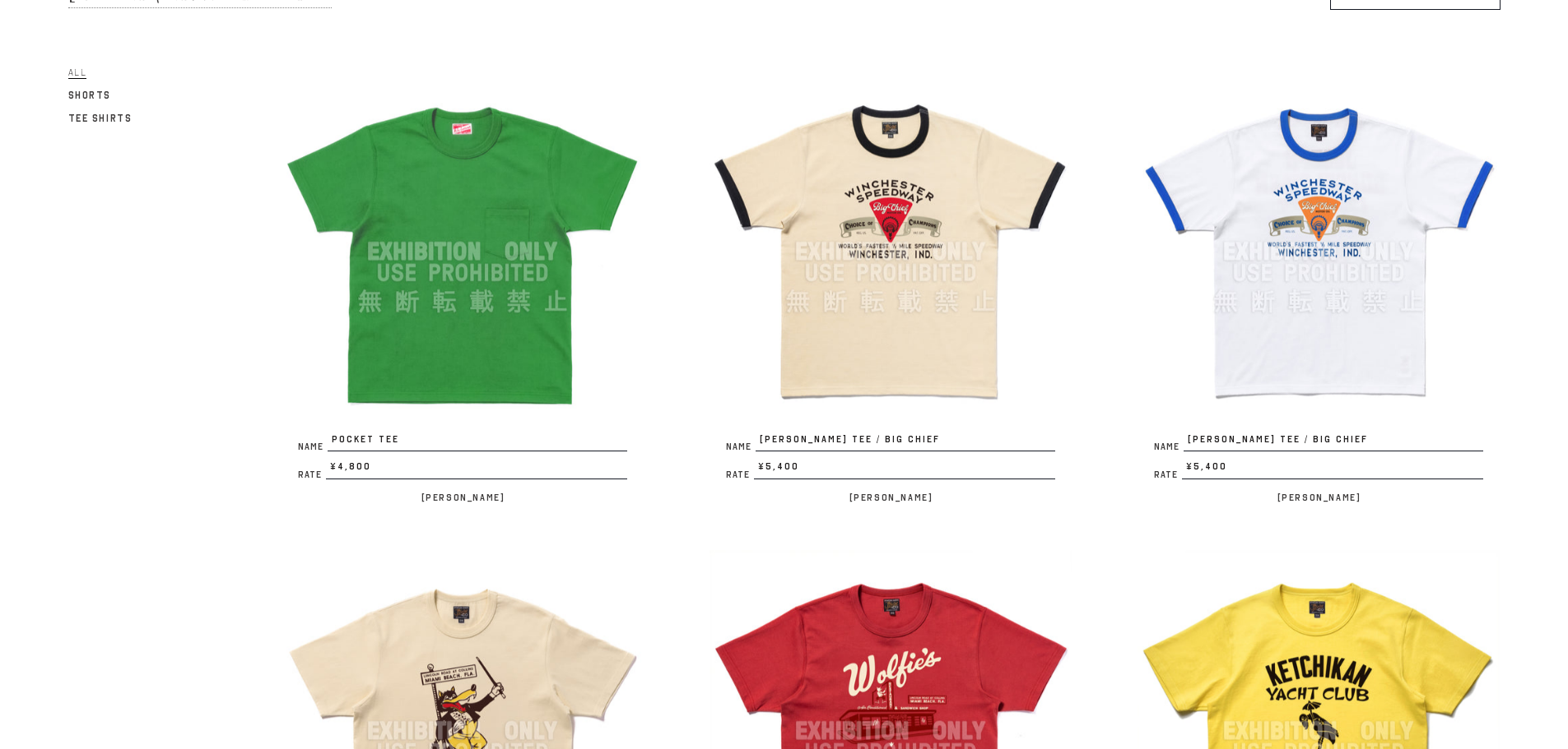
click at [956, 203] on img at bounding box center [891, 251] width 362 height 362
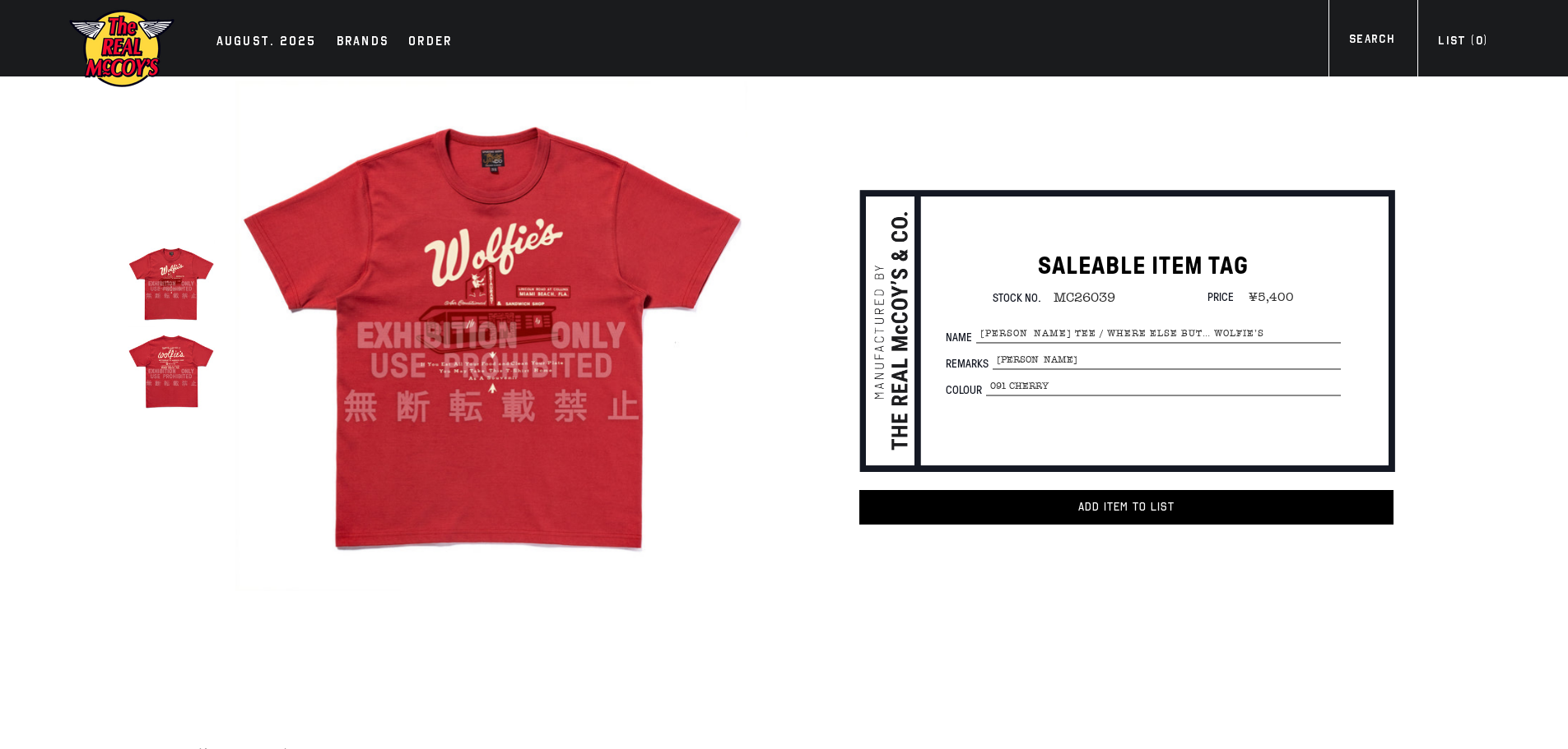
click at [1079, 301] on span "MC26039" at bounding box center [1078, 297] width 74 height 15
copy span "MC26039"
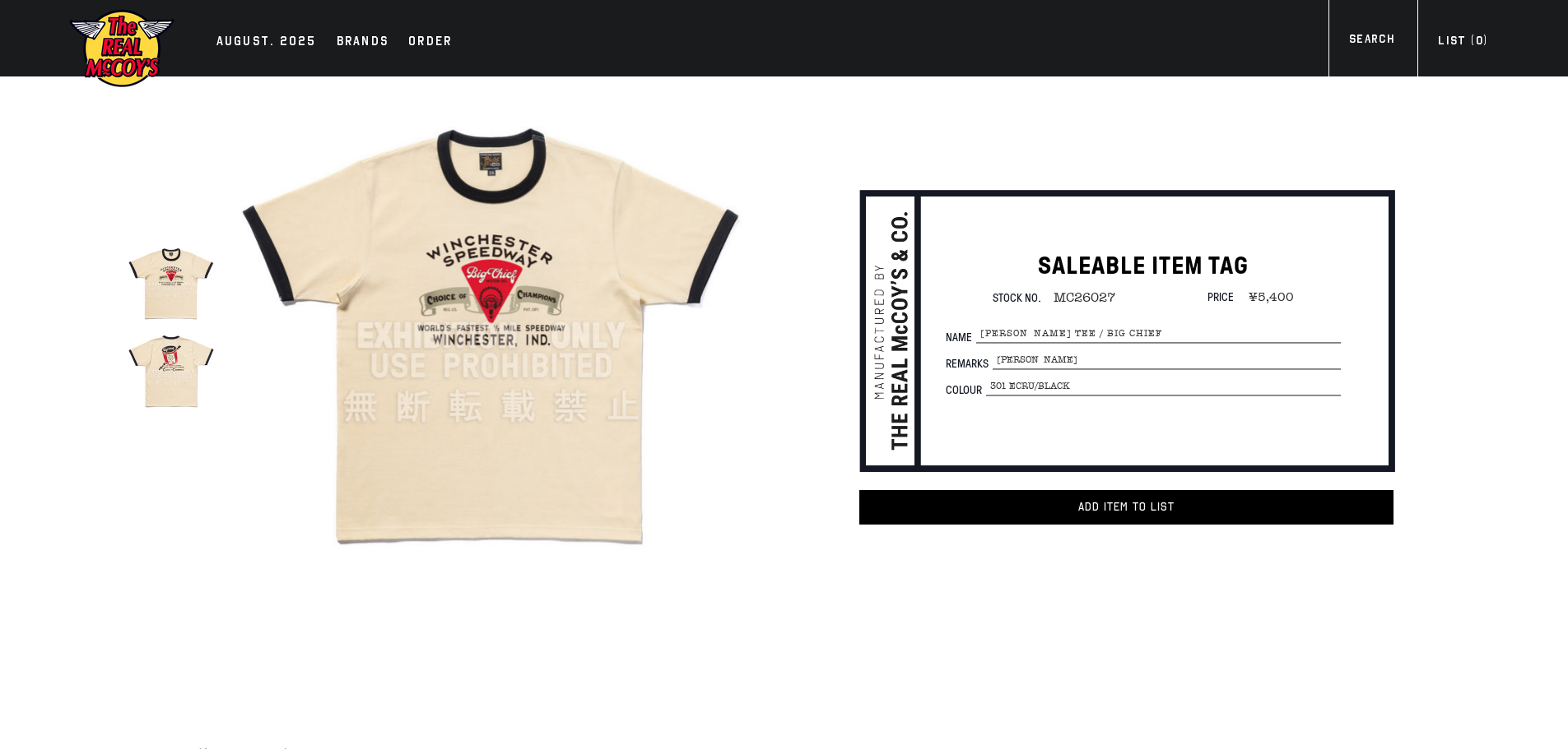
click at [1063, 297] on span "MC26027" at bounding box center [1078, 297] width 74 height 15
copy span "MC26027"
